Goal: Use online tool/utility: Utilize a website feature to perform a specific function

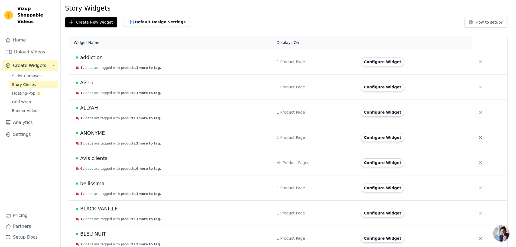
scroll to position [27, 0]
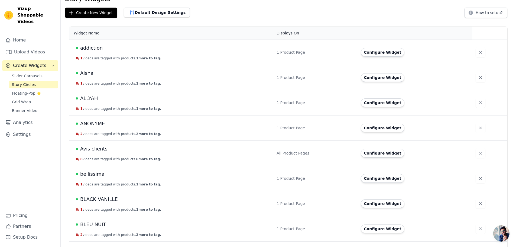
click at [96, 123] on span "ANONYME" at bounding box center [92, 124] width 25 height 8
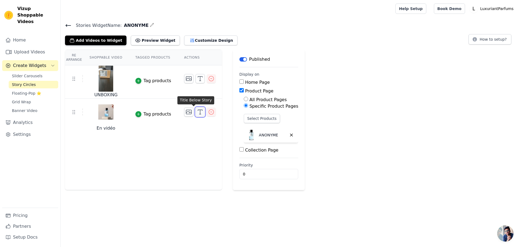
click at [197, 112] on icon "button" at bounding box center [200, 112] width 7 height 7
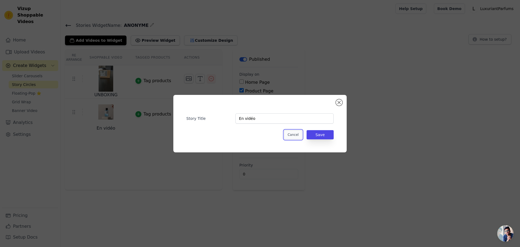
click at [295, 136] on button "Cancel" at bounding box center [293, 134] width 18 height 9
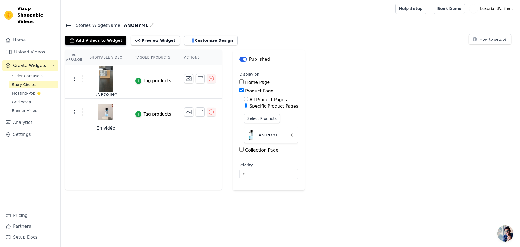
click at [71, 26] on icon at bounding box center [68, 25] width 7 height 7
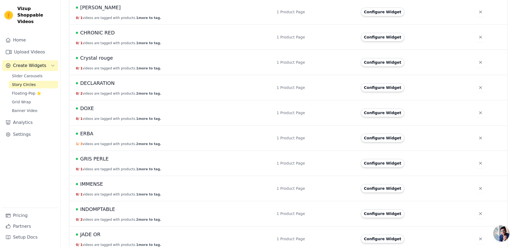
scroll to position [325, 0]
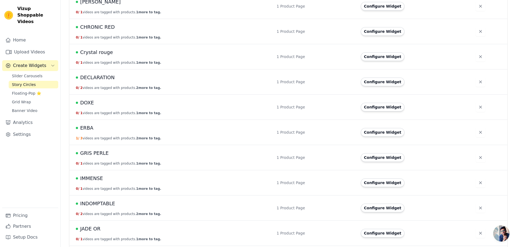
click at [89, 130] on span "ERBA" at bounding box center [86, 128] width 13 height 8
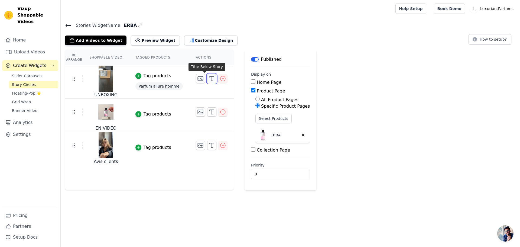
click at [207, 82] on button "button" at bounding box center [211, 78] width 9 height 9
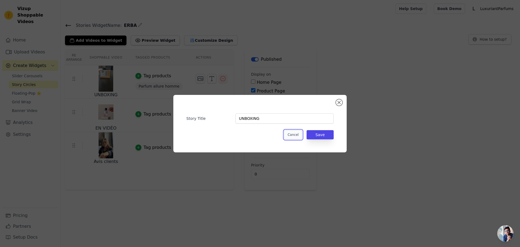
click at [295, 134] on button "Cancel" at bounding box center [293, 134] width 18 height 9
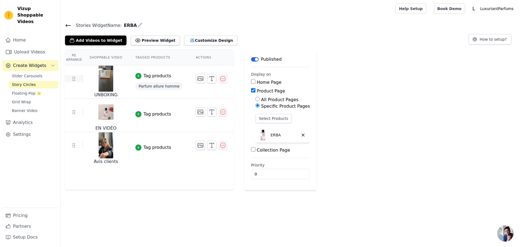
click at [74, 79] on icon at bounding box center [73, 78] width 7 height 7
click at [101, 86] on img at bounding box center [105, 79] width 15 height 26
click at [197, 77] on icon "button" at bounding box center [200, 78] width 7 height 7
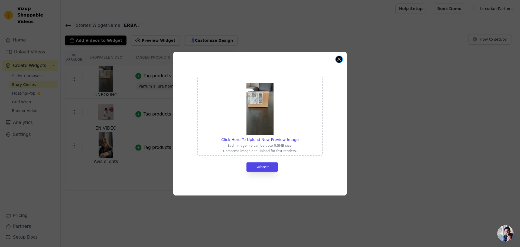
click at [337, 59] on button "Close modal" at bounding box center [339, 59] width 7 height 7
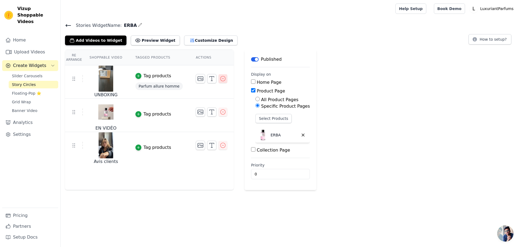
click at [220, 79] on icon "button" at bounding box center [223, 78] width 7 height 7
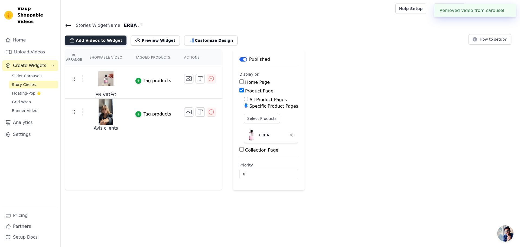
click at [80, 40] on button "Add Videos to Widget" at bounding box center [95, 40] width 61 height 10
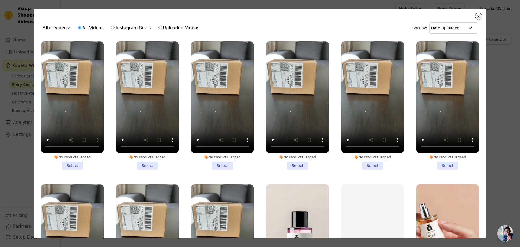
click at [147, 163] on li "No Products Tagged Select" at bounding box center [147, 105] width 63 height 128
click at [0, 0] on input "No Products Tagged Select" at bounding box center [0, 0] width 0 height 0
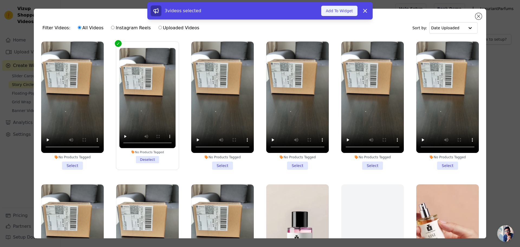
click at [334, 11] on button "Add To Widget" at bounding box center [339, 11] width 36 height 10
